Goal: Task Accomplishment & Management: Manage account settings

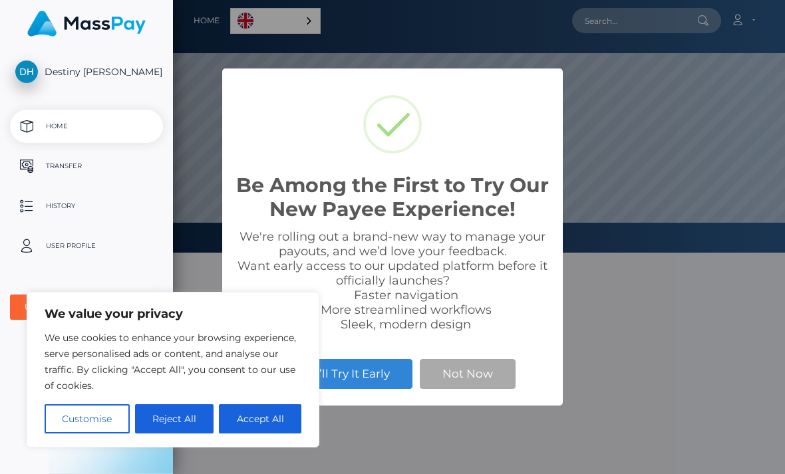
scroll to position [253, 785]
click at [285, 418] on button "Accept All" at bounding box center [260, 418] width 82 height 29
checkbox input "true"
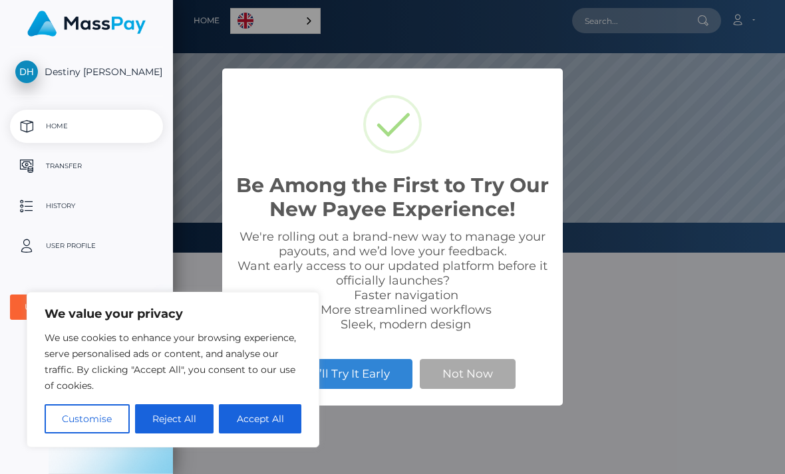
checkbox input "true"
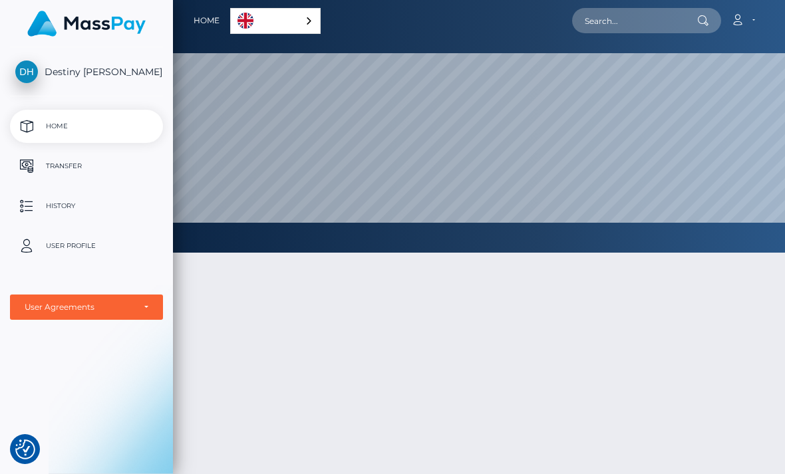
click at [231, 27] on link "English" at bounding box center [275, 21] width 89 height 25
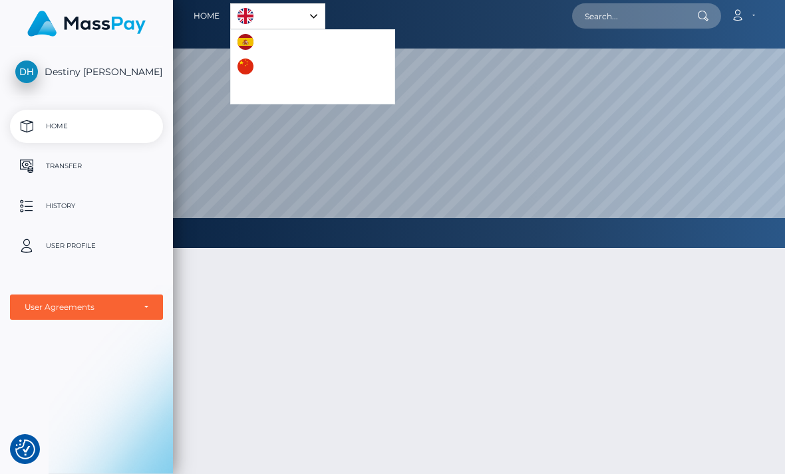
scroll to position [0, 0]
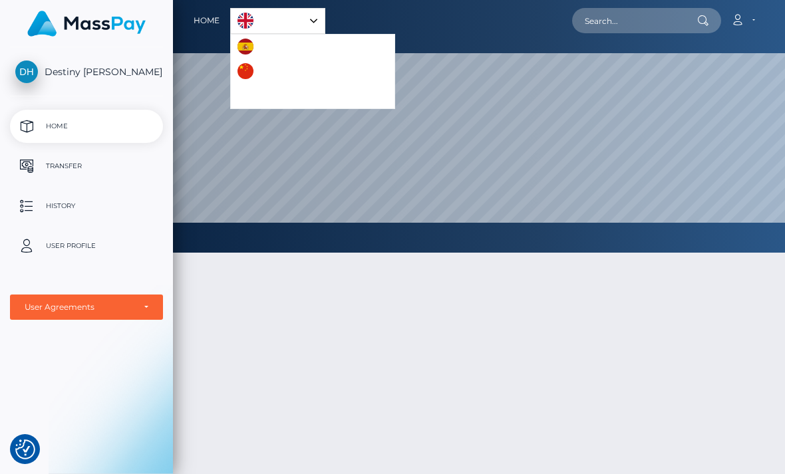
click at [231, 21] on link "English" at bounding box center [278, 21] width 94 height 25
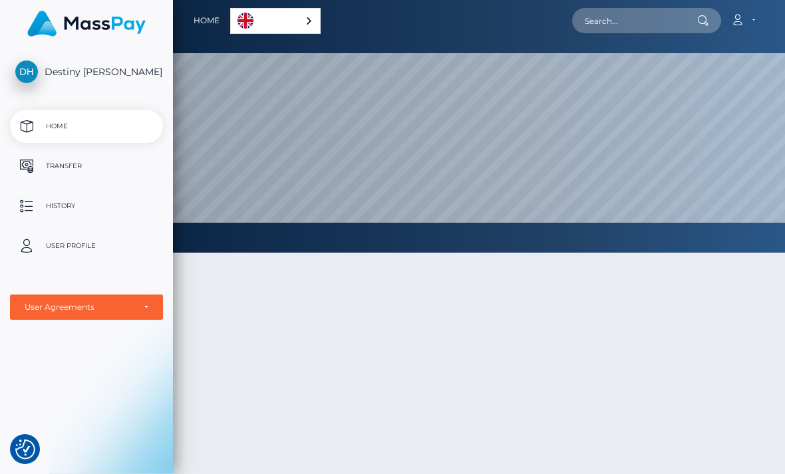
click at [0, 0] on button "button" at bounding box center [0, 0] width 0 height 0
click at [51, 162] on p "Transfer" at bounding box center [86, 166] width 142 height 20
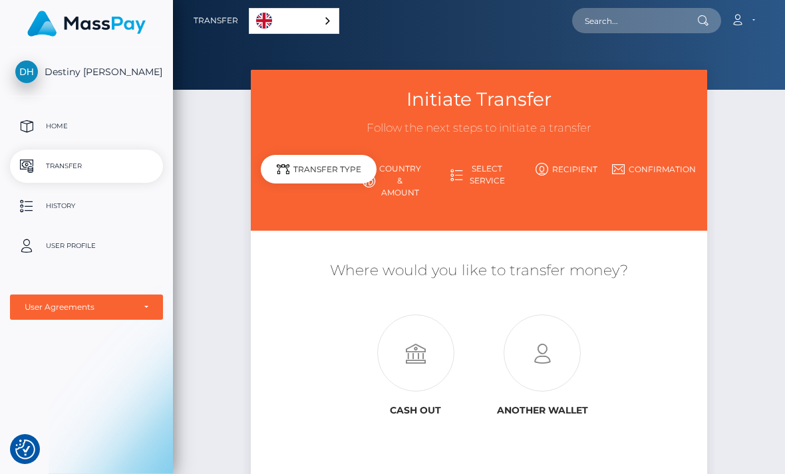
click at [0, 0] on button "button" at bounding box center [0, 0] width 0 height 0
click at [59, 68] on span "Destiny [PERSON_NAME]" at bounding box center [86, 72] width 153 height 12
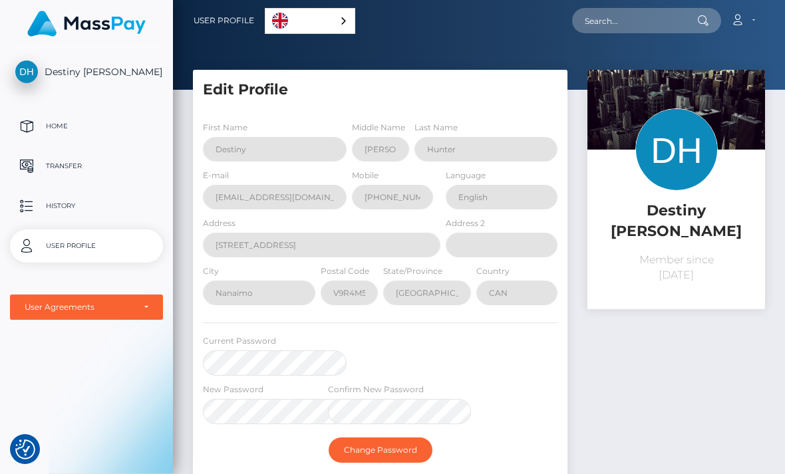
click at [0, 0] on button "button" at bounding box center [0, 0] width 0 height 0
click at [37, 127] on p "Home" at bounding box center [86, 126] width 142 height 20
